Goal: Task Accomplishment & Management: Use online tool/utility

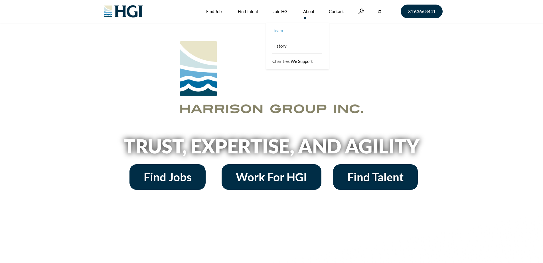
click at [277, 32] on link "Team" at bounding box center [298, 30] width 63 height 15
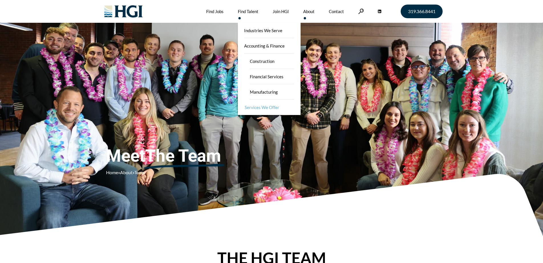
click at [259, 107] on link "Services We Offer" at bounding box center [269, 107] width 63 height 15
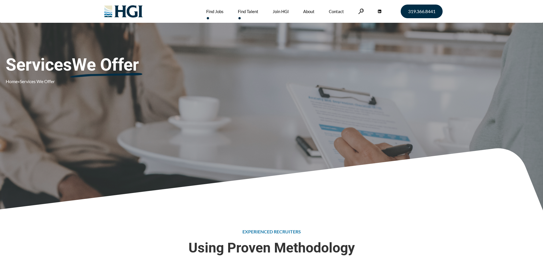
click at [209, 9] on link "Find Jobs" at bounding box center [214, 11] width 17 height 23
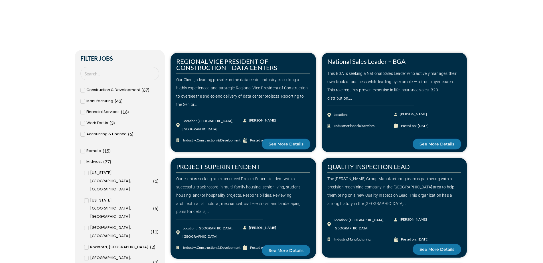
scroll to position [192, 0]
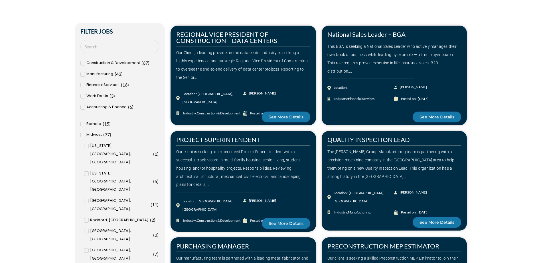
click at [87, 172] on icon at bounding box center [86, 173] width 2 height 3
click at [0, 0] on input "Kansas City, MO ( 5 )" at bounding box center [0, 0] width 0 height 0
